Goal: Participate in discussion: Engage in conversation with other users on a specific topic

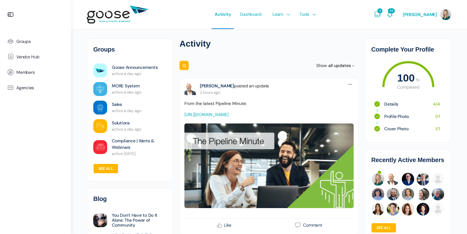
scroll to position [7, 0]
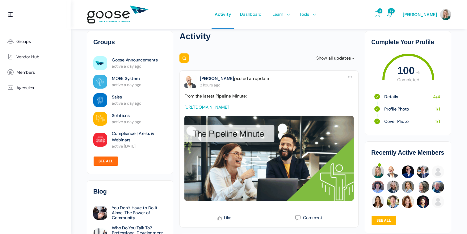
click at [109, 162] on link "See all" at bounding box center [105, 161] width 25 height 10
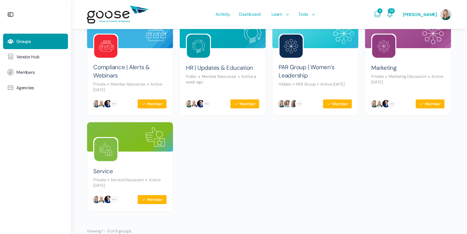
scroll to position [180, 0]
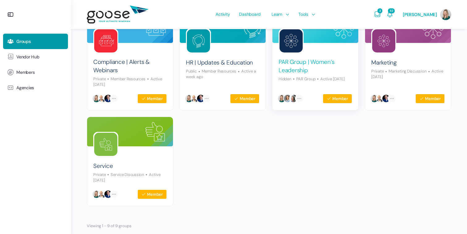
click at [298, 68] on link "PAR Group | Women’s Leadership" at bounding box center [314, 66] width 73 height 16
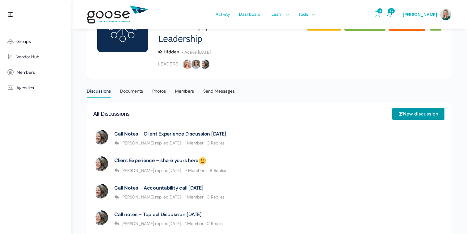
scroll to position [101, 0]
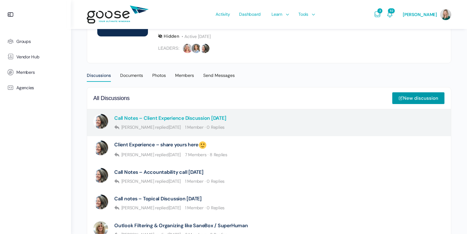
click at [196, 117] on link "Call Notes – Client Experience Discussion 9.25.25" at bounding box center [170, 118] width 112 height 6
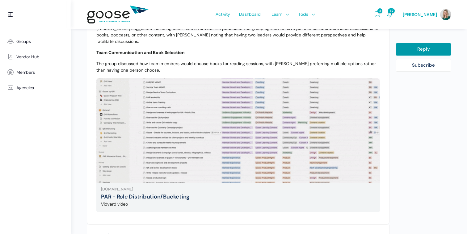
scroll to position [678, 0]
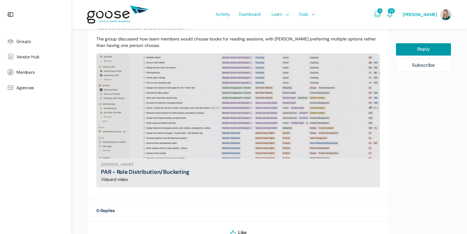
click at [167, 168] on link "PAR - Role Distribution/Bucketing" at bounding box center [145, 171] width 89 height 7
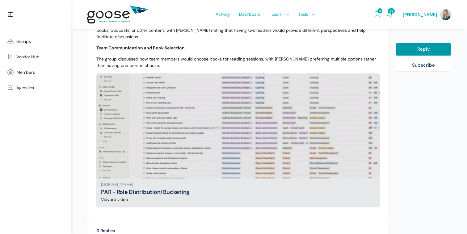
scroll to position [653, 0]
